Goal: Navigation & Orientation: Find specific page/section

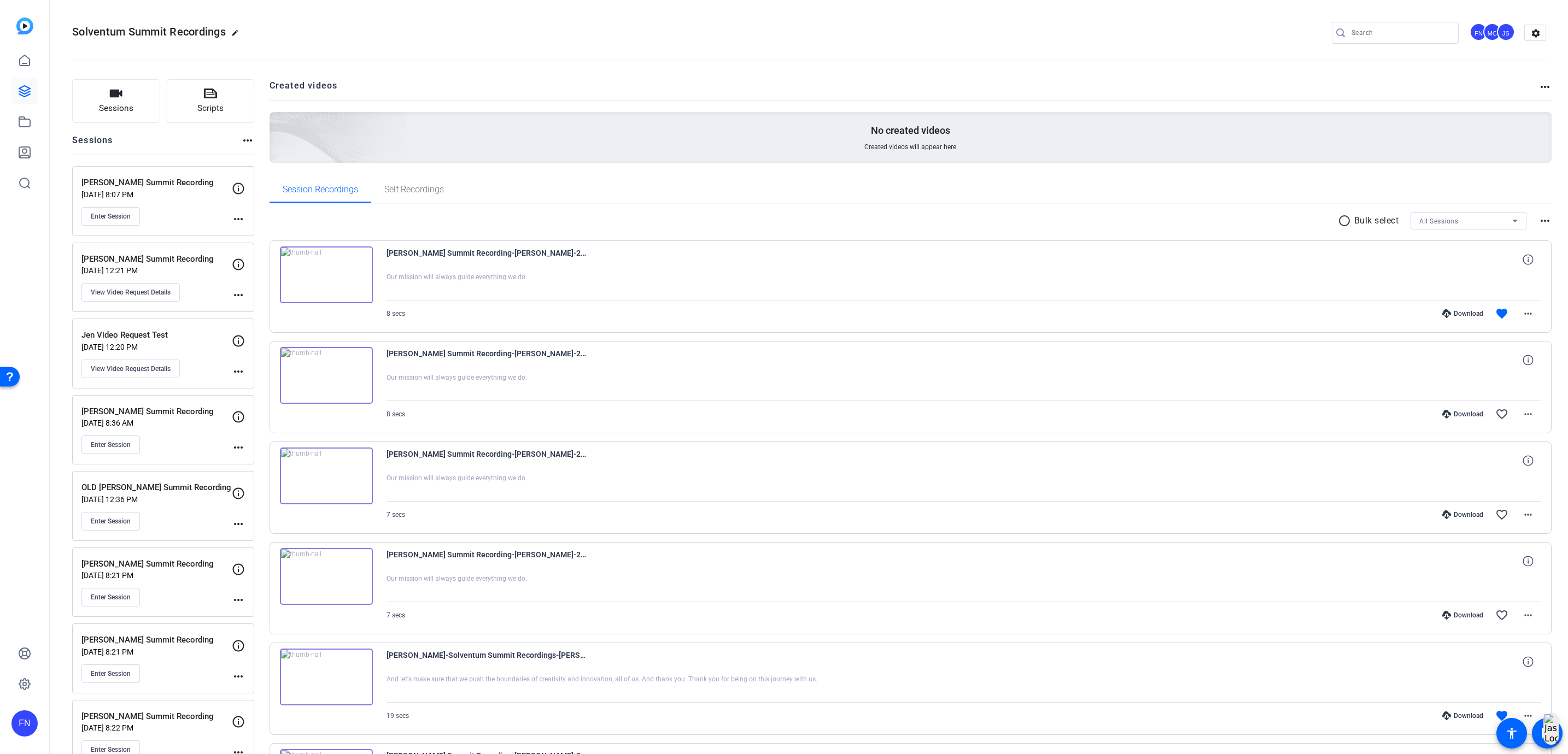
click at [39, 120] on div "FN" at bounding box center [25, 377] width 49 height 754
click at [33, 123] on link at bounding box center [24, 121] width 26 height 26
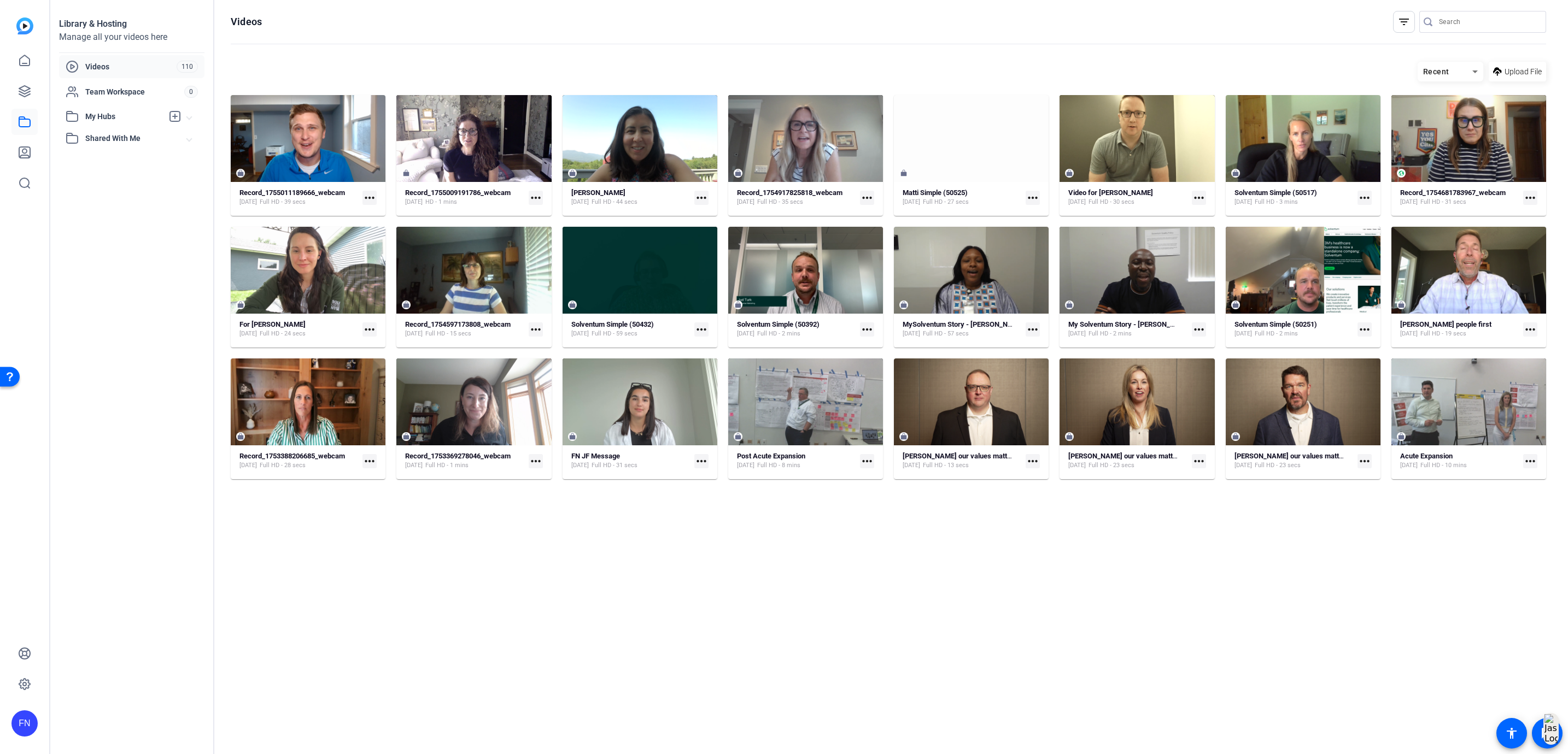
click at [97, 115] on span "My Hubs" at bounding box center [124, 116] width 77 height 11
click at [99, 192] on span "Values Acceleration Videos" at bounding box center [119, 189] width 95 height 11
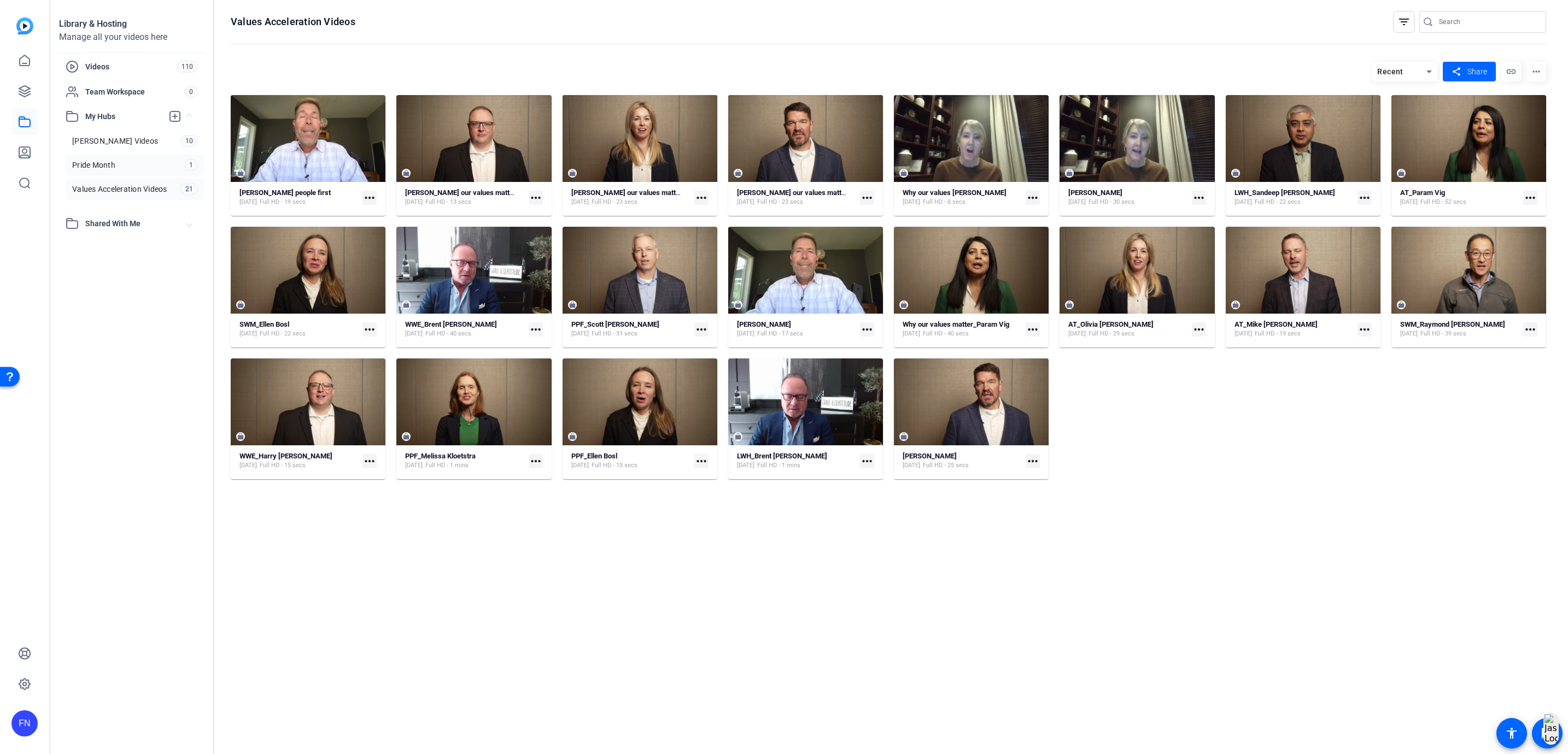
click at [101, 169] on span "Pride Month" at bounding box center [93, 165] width 43 height 11
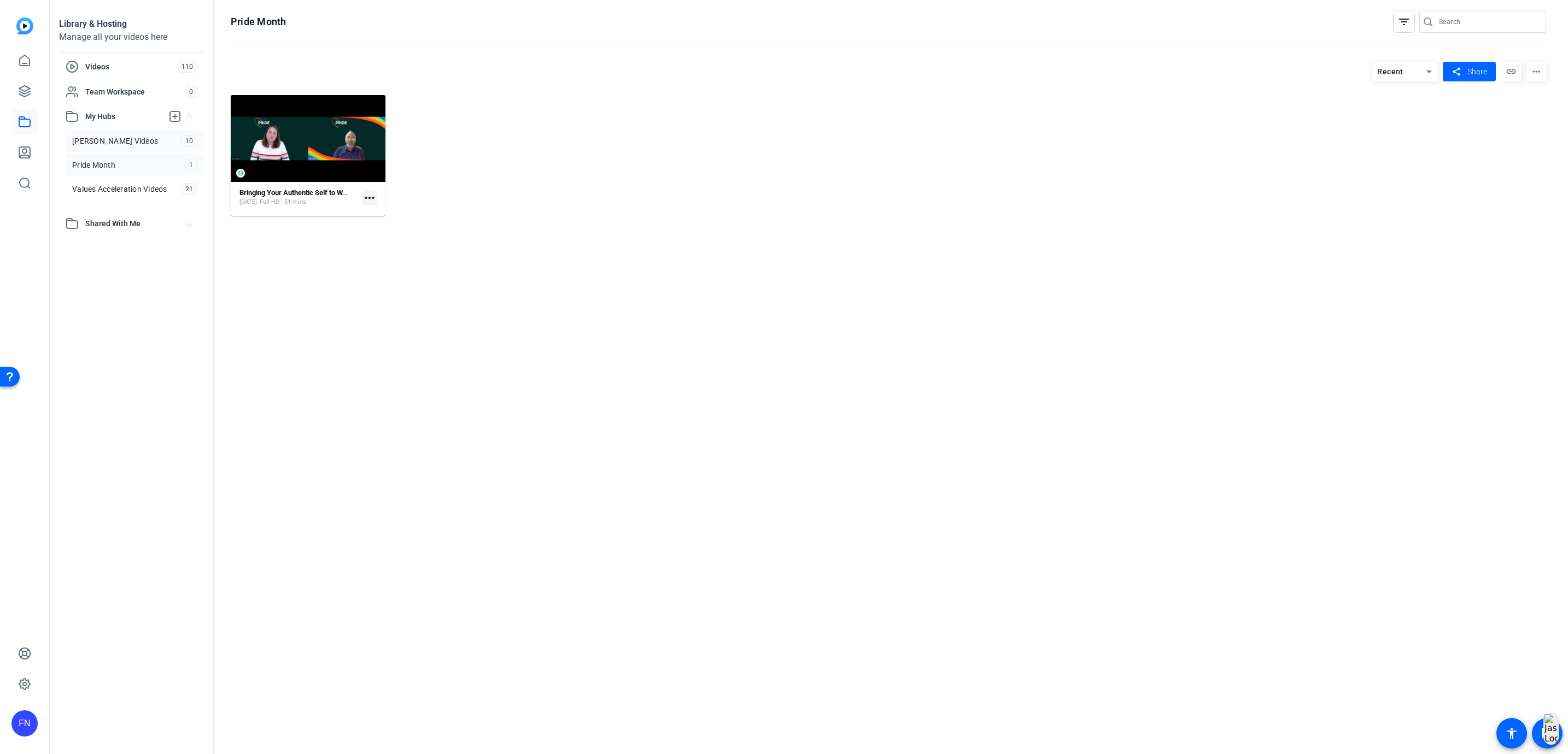
click at [108, 143] on span "[PERSON_NAME] Videos" at bounding box center [115, 141] width 86 height 11
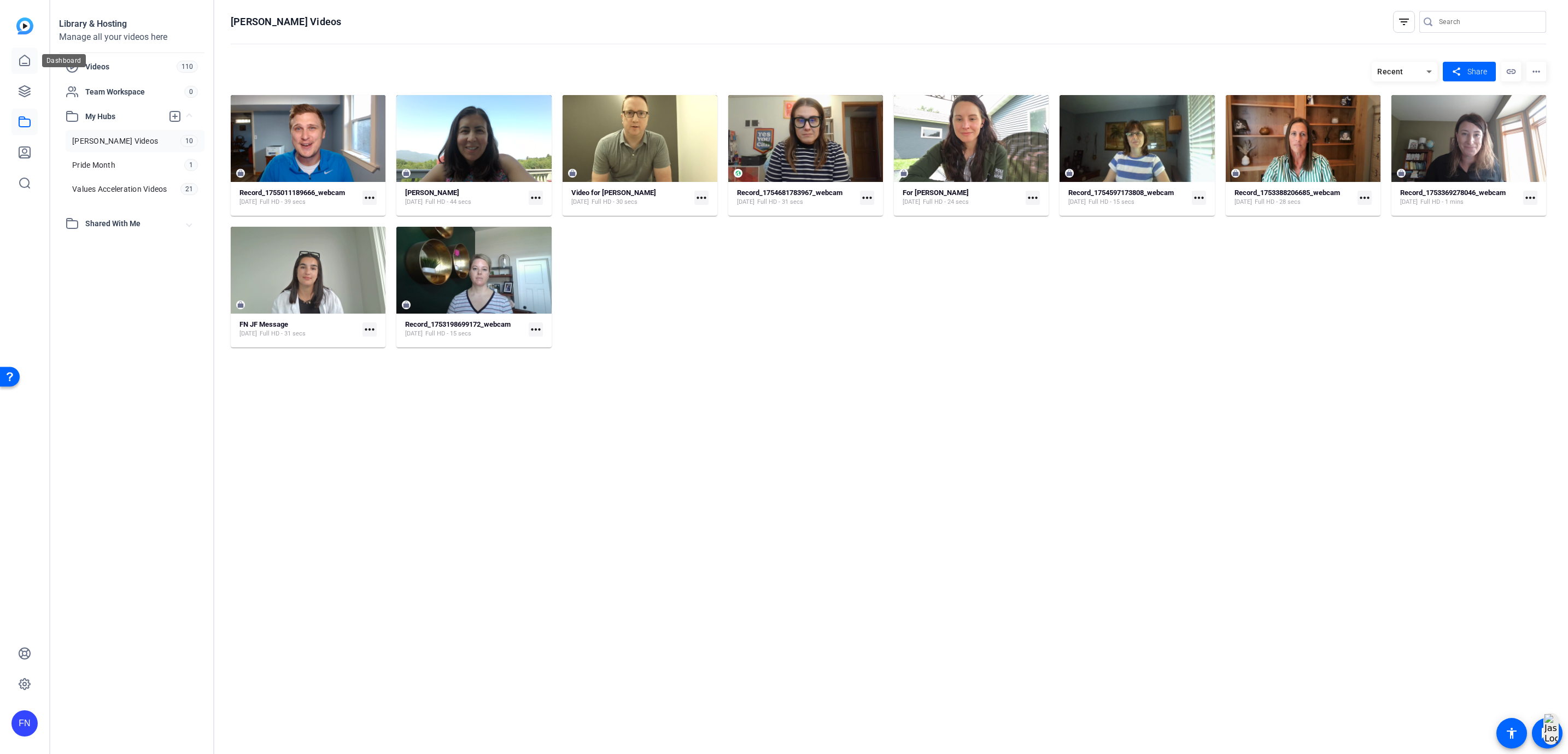
click at [33, 67] on link at bounding box center [24, 60] width 26 height 26
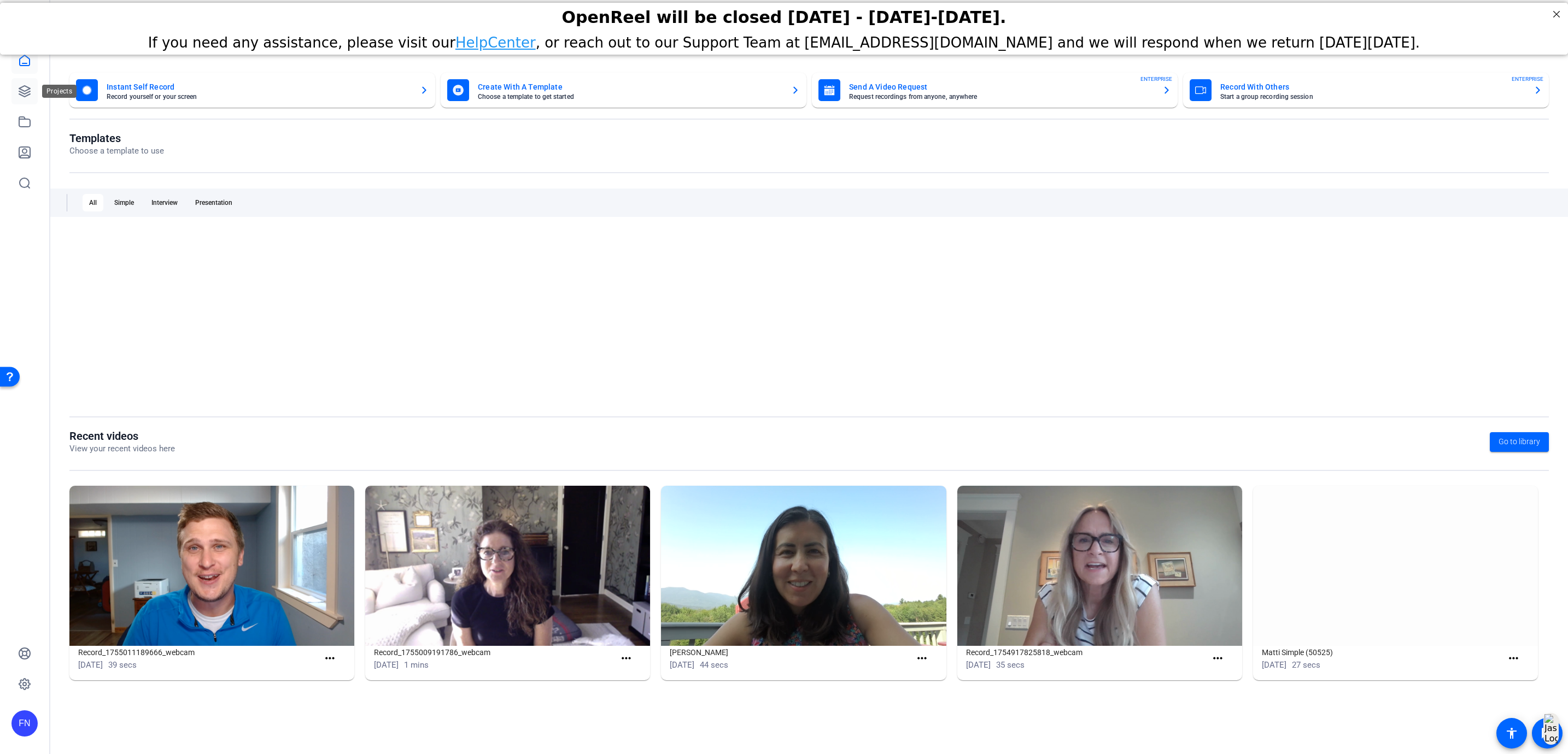
click at [23, 100] on link at bounding box center [24, 91] width 26 height 26
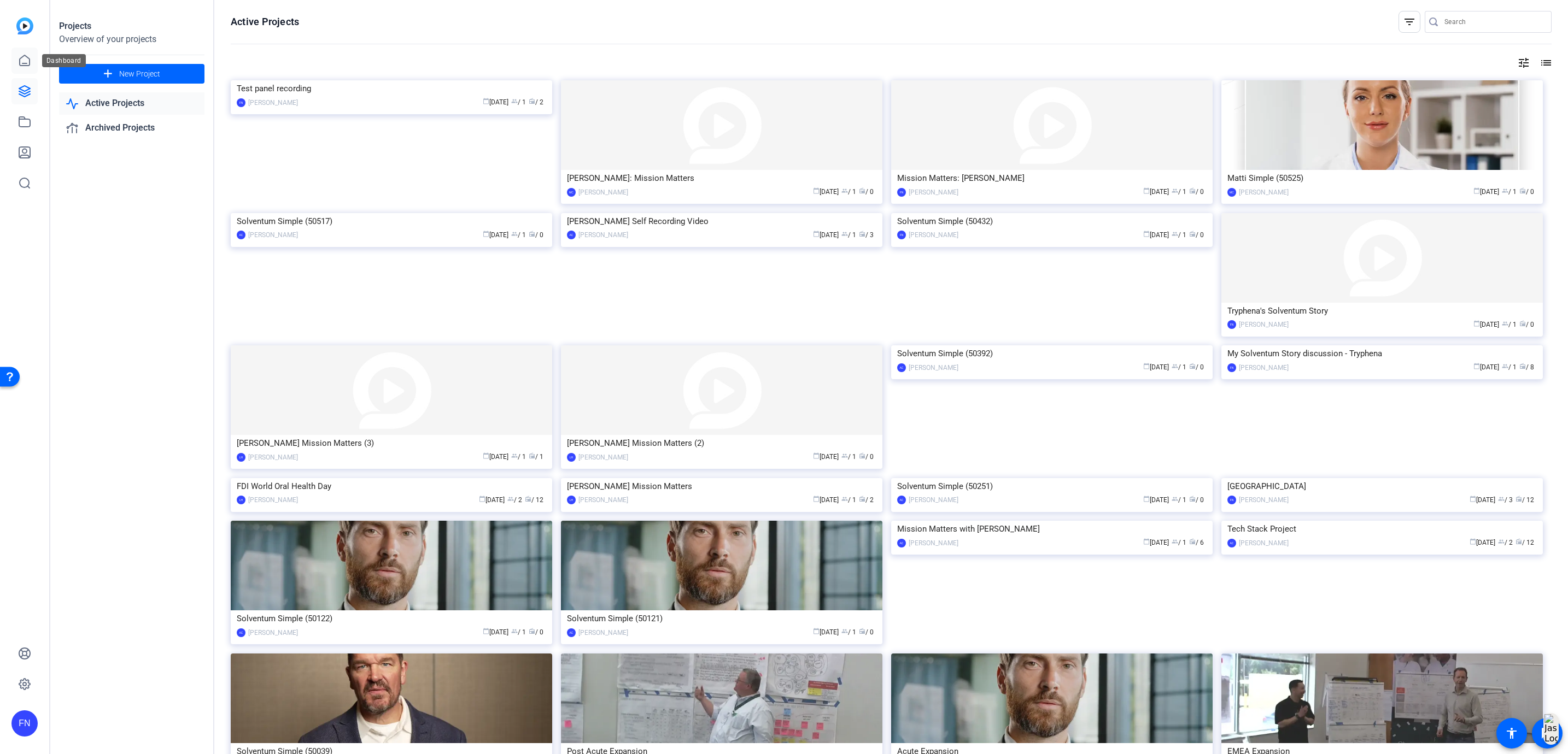
click at [27, 68] on link at bounding box center [24, 60] width 26 height 26
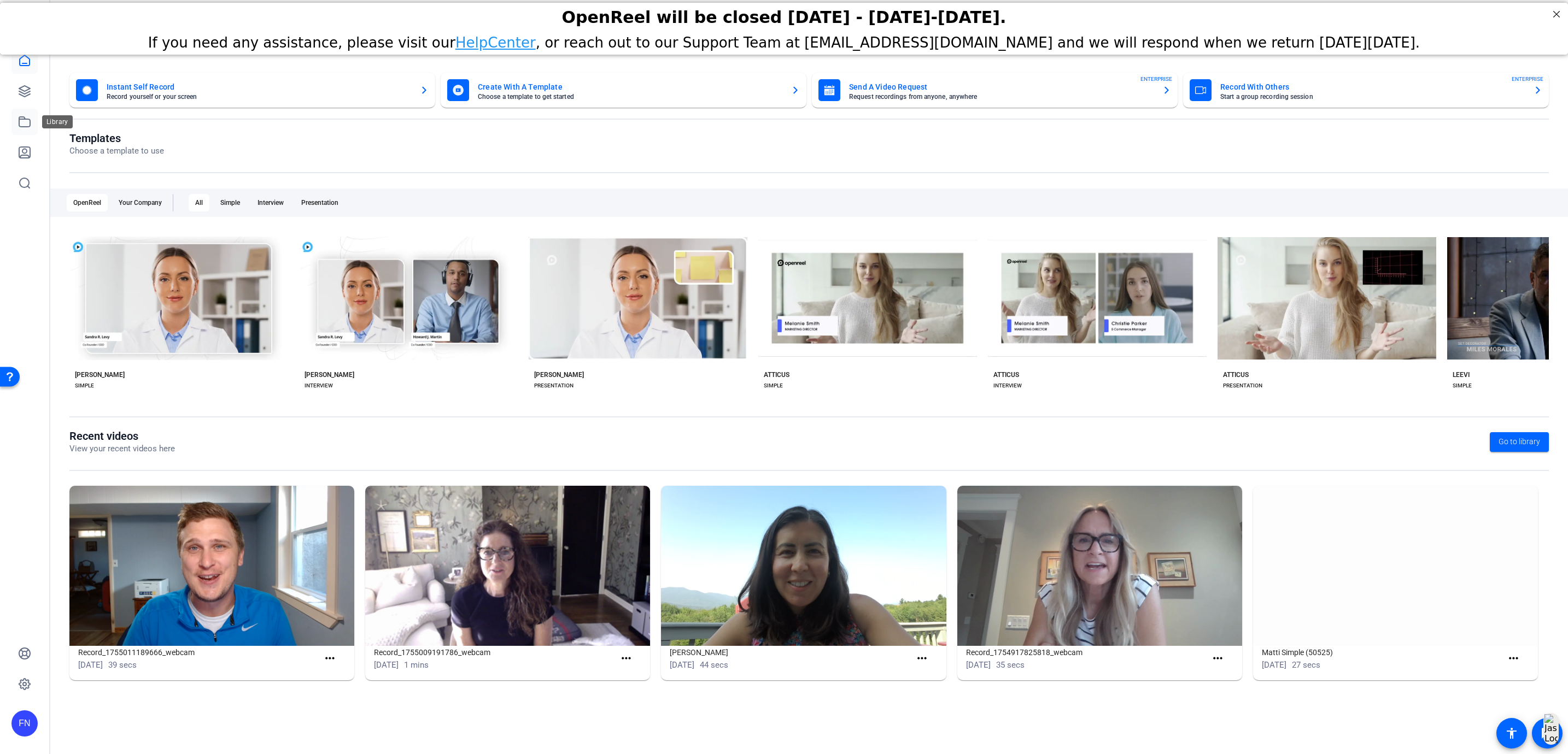
click at [28, 128] on icon at bounding box center [25, 122] width 13 height 13
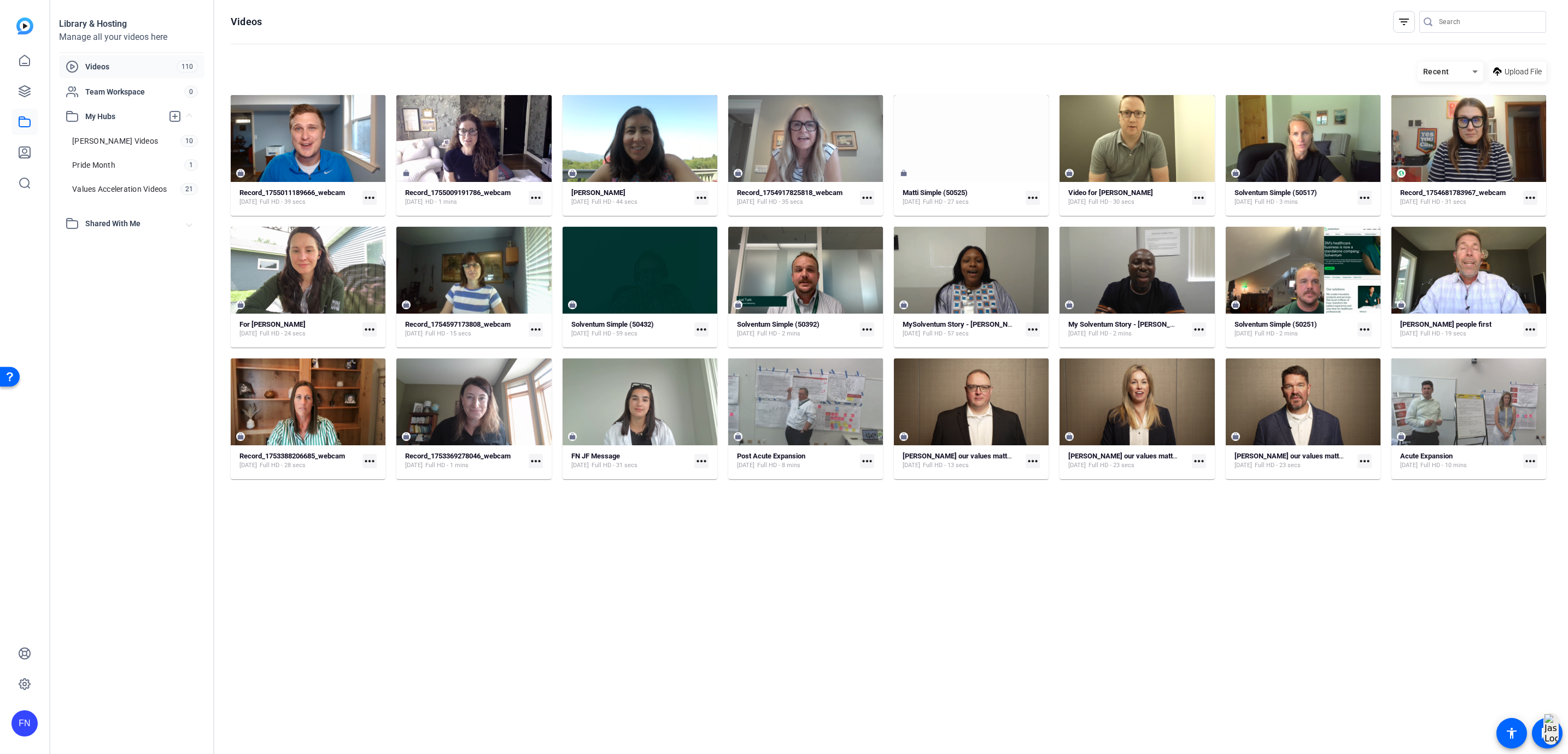
click at [111, 226] on span "Shared With Me" at bounding box center [136, 224] width 101 height 11
click at [113, 254] on link "[PERSON_NAME] 7" at bounding box center [135, 248] width 139 height 22
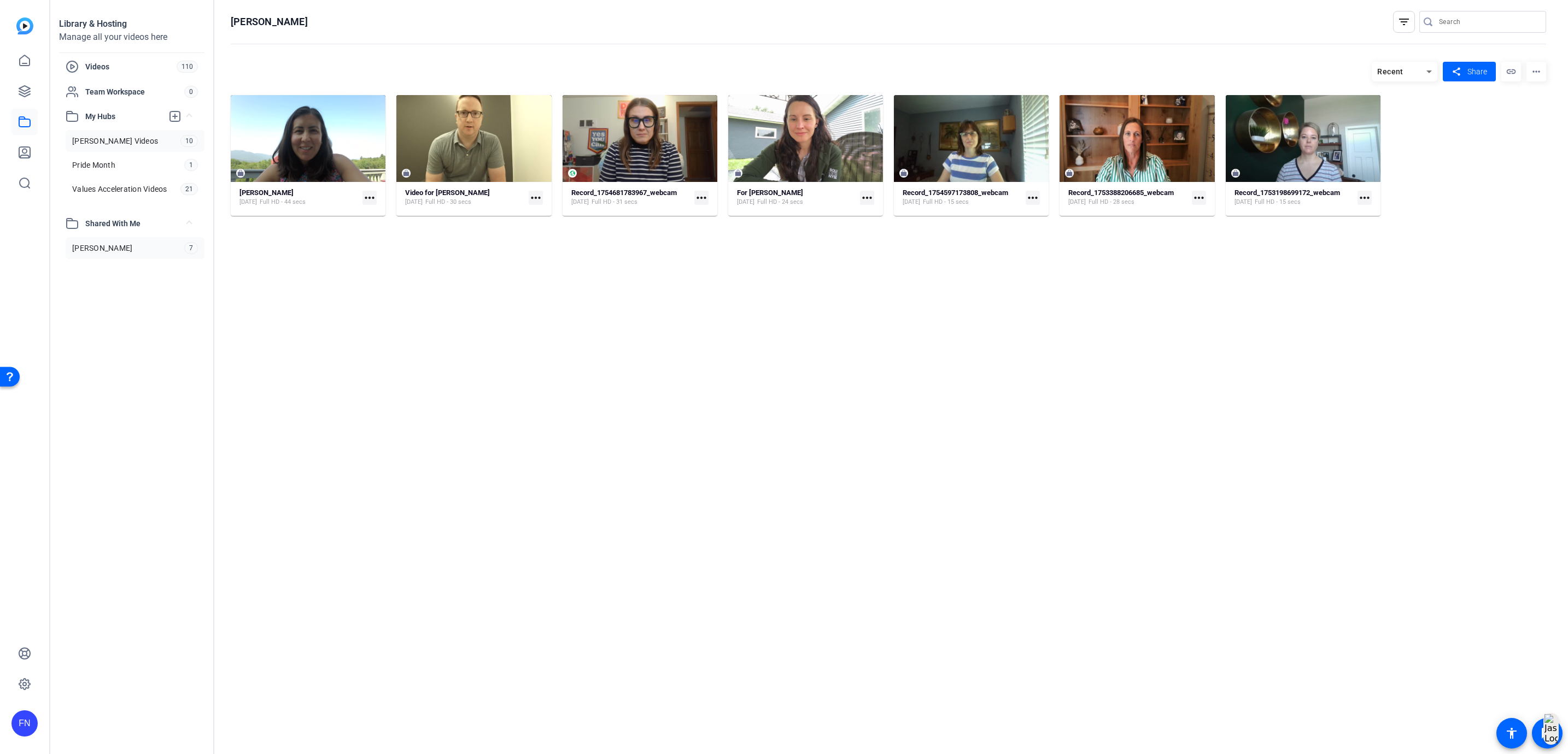
click at [121, 143] on link "[PERSON_NAME] Videos 10" at bounding box center [135, 141] width 139 height 22
